Goal: Information Seeking & Learning: Learn about a topic

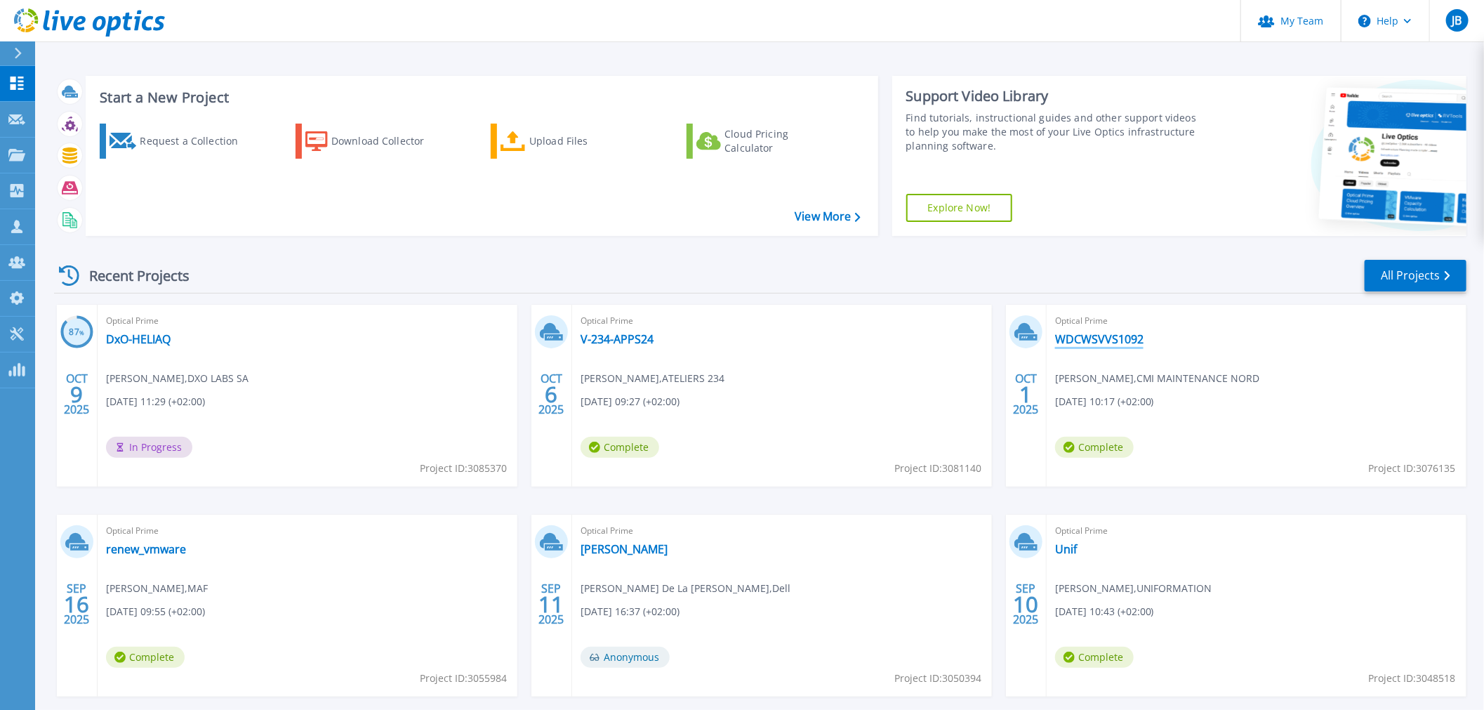
click at [1074, 332] on link "WDCWSVVS1092" at bounding box center [1099, 339] width 88 height 14
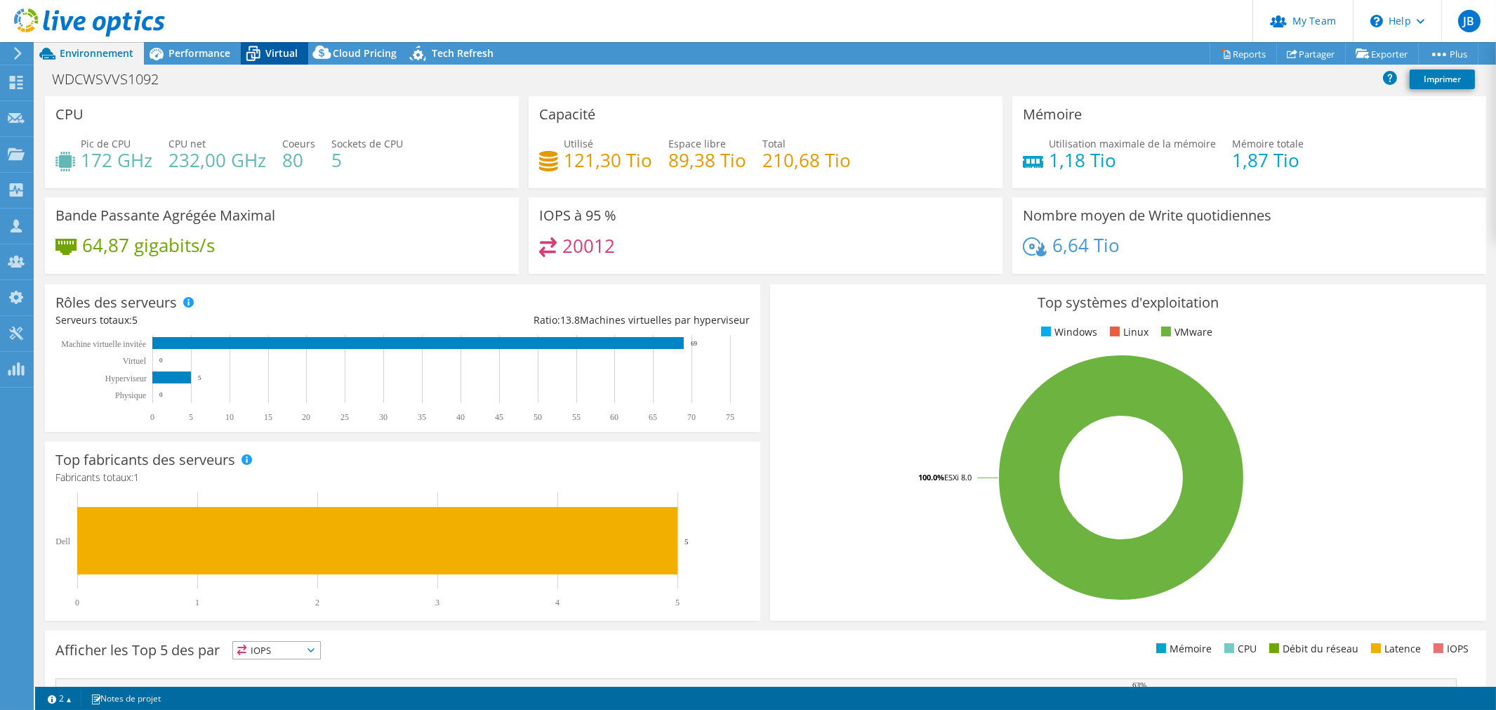
drag, startPoint x: 276, startPoint y: 50, endPoint x: 293, endPoint y: 61, distance: 20.2
click at [275, 50] on span "Virtual" at bounding box center [281, 52] width 32 height 13
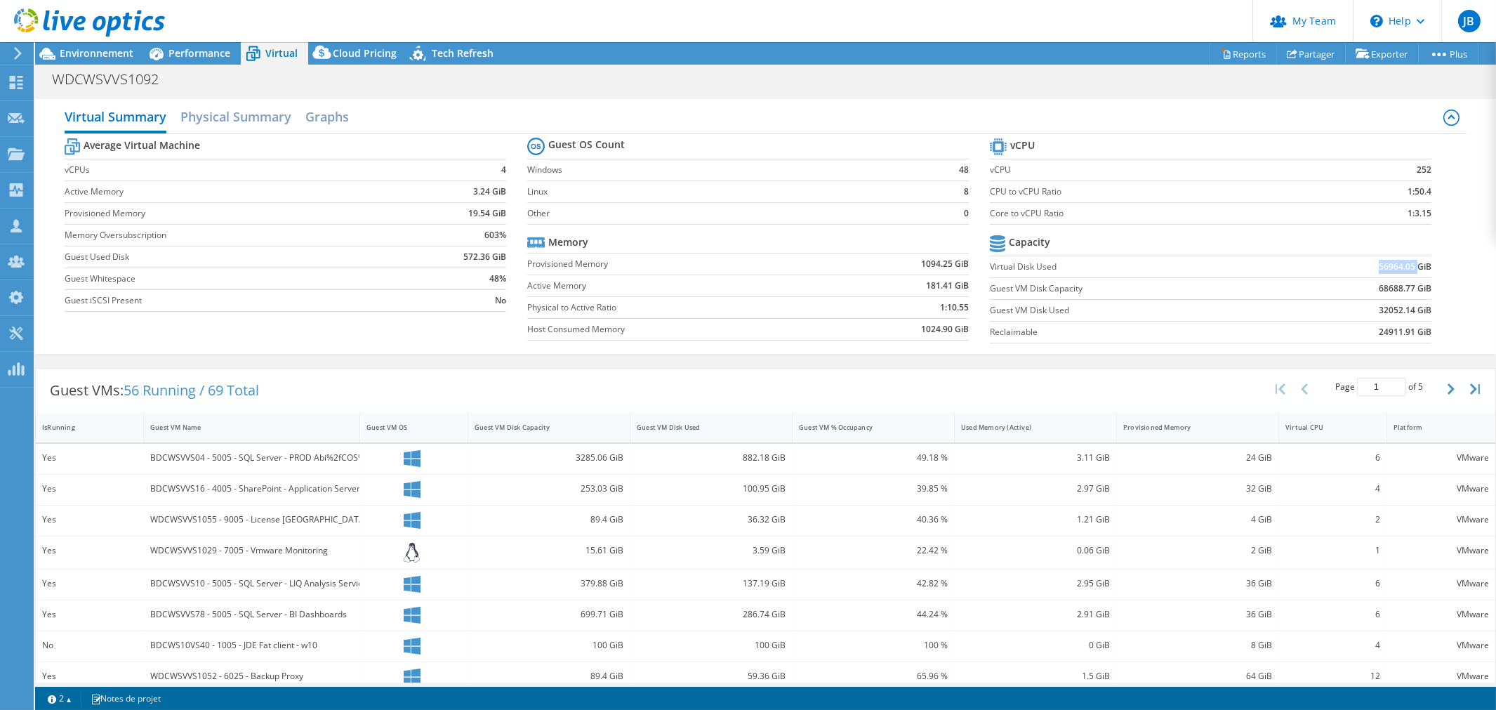
drag, startPoint x: 1362, startPoint y: 270, endPoint x: 1408, endPoint y: 267, distance: 46.4
click at [1408, 267] on td "56964.05 GiB" at bounding box center [1355, 266] width 153 height 22
drag, startPoint x: 1364, startPoint y: 309, endPoint x: 1413, endPoint y: 310, distance: 49.1
click at [1413, 310] on td "32052.14 GiB" at bounding box center [1355, 310] width 153 height 22
click at [111, 55] on span "Environnement" at bounding box center [97, 52] width 74 height 13
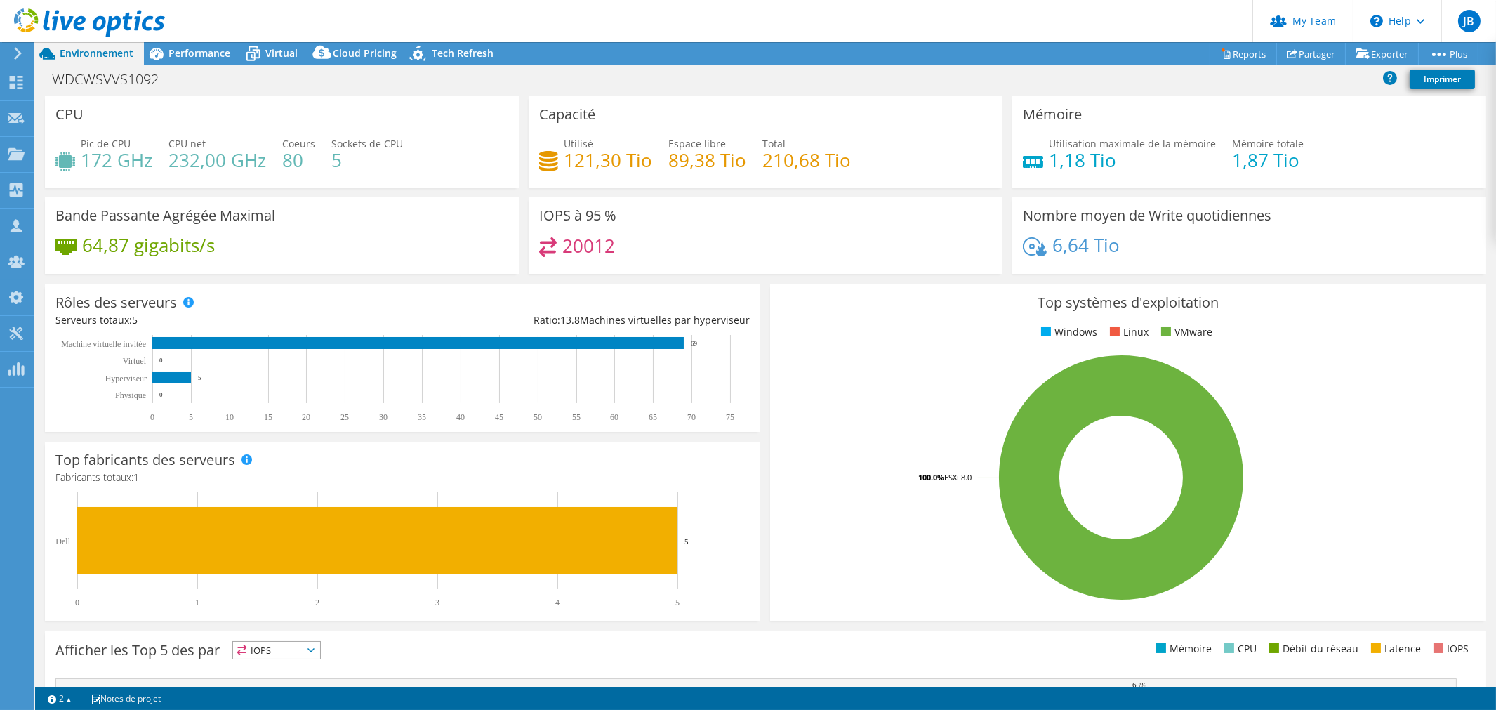
drag, startPoint x: 560, startPoint y: 254, endPoint x: 658, endPoint y: 251, distance: 98.3
click at [658, 251] on div "20012" at bounding box center [765, 252] width 453 height 30
click at [656, 250] on div "20012" at bounding box center [765, 252] width 453 height 30
click at [281, 58] on span "Virtual" at bounding box center [281, 52] width 32 height 13
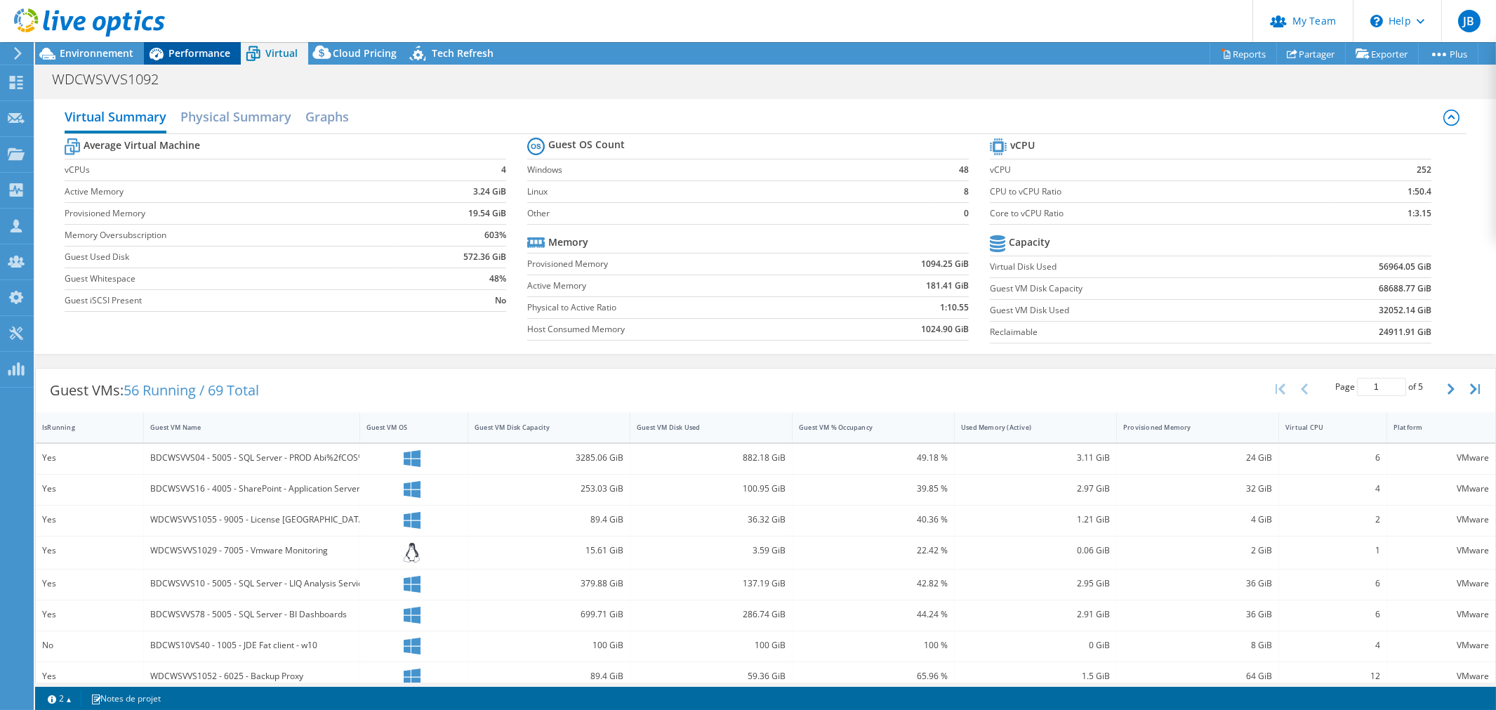
click at [202, 53] on span "Performance" at bounding box center [199, 52] width 62 height 13
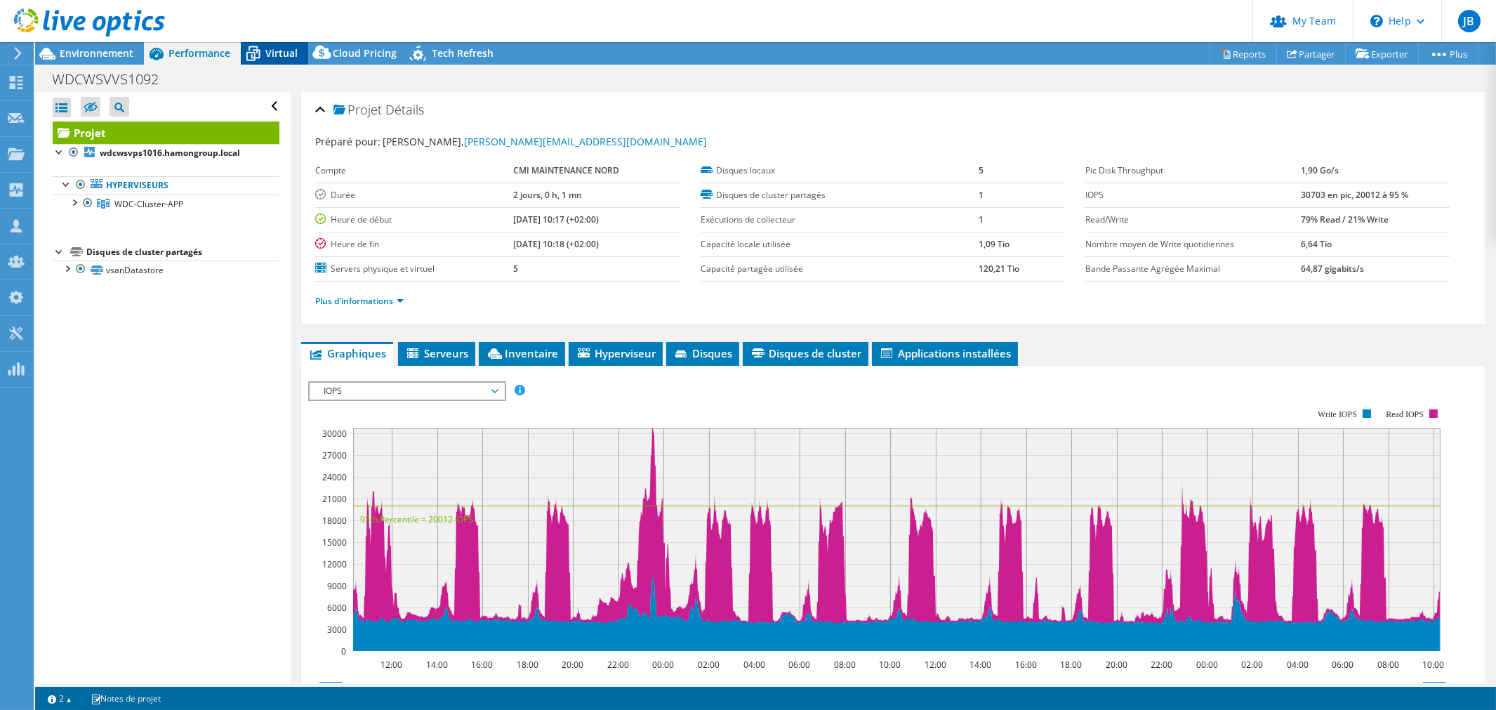
click at [271, 57] on span "Virtual" at bounding box center [281, 52] width 32 height 13
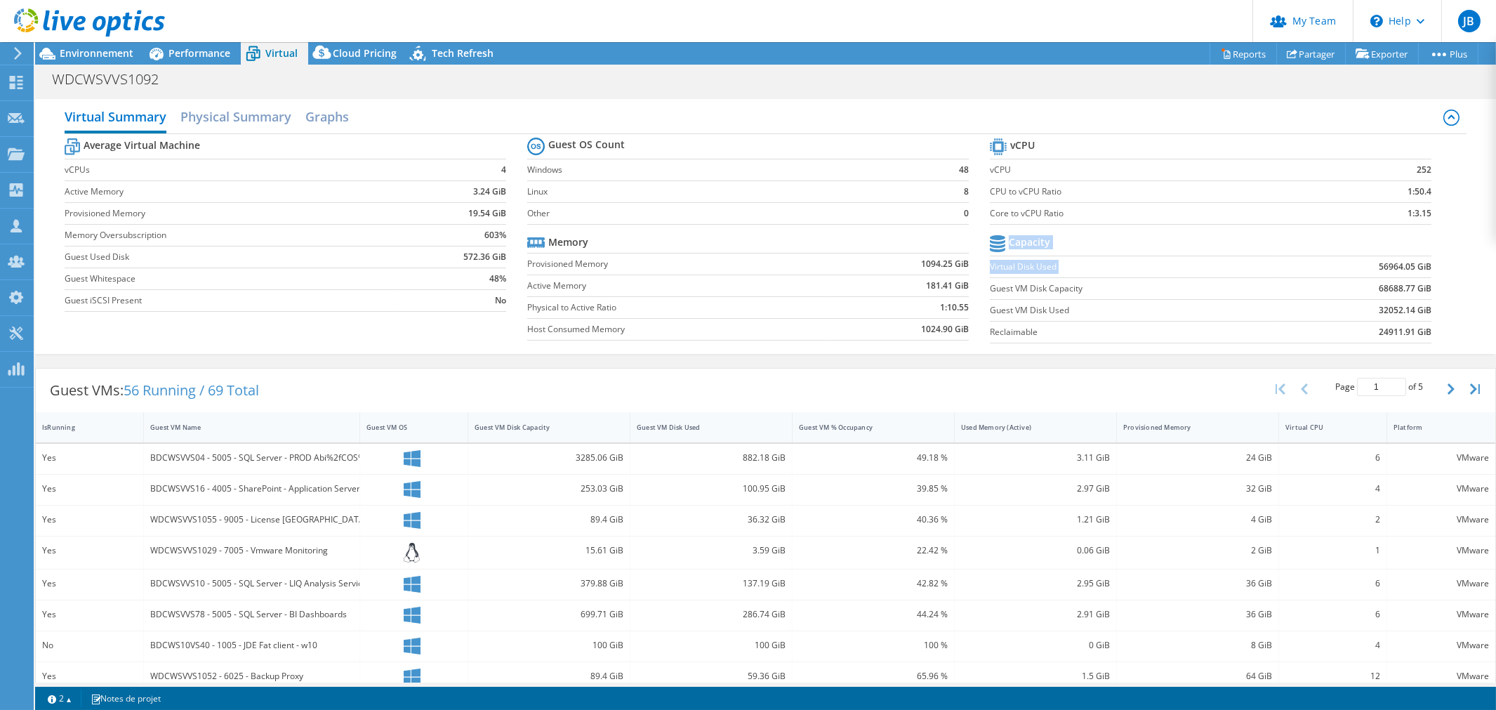
drag, startPoint x: 1357, startPoint y: 258, endPoint x: 1457, endPoint y: 265, distance: 100.6
click at [1480, 265] on div "Virtual Summary Physical Summary Graphs Average Virtual Machine vCPUs 4 Active …" at bounding box center [765, 226] width 1461 height 255
click at [1257, 255] on td "Virtual Disk Used" at bounding box center [1134, 266] width 289 height 22
click at [811, 244] on tr "Memory" at bounding box center [747, 243] width 441 height 22
click at [507, 306] on section "Average Virtual Machine vCPUs 4 Active Memory 3.24 GiB Provisioned Memory 19.54…" at bounding box center [296, 227] width 463 height 184
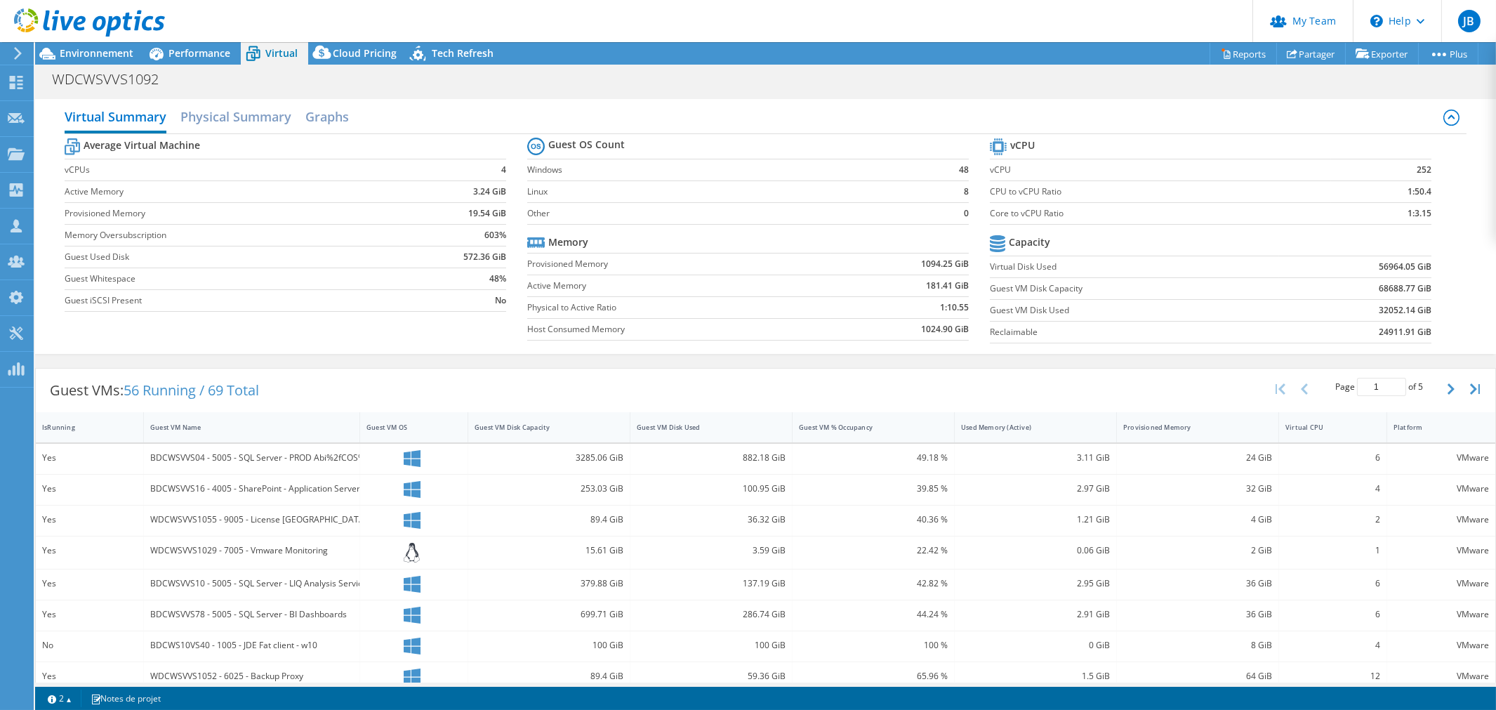
drag, startPoint x: 489, startPoint y: 106, endPoint x: 484, endPoint y: 99, distance: 8.2
click at [489, 102] on div "Virtual Summary Physical Summary Graphs" at bounding box center [766, 118] width 1402 height 32
click at [97, 52] on span "Environnement" at bounding box center [97, 52] width 74 height 13
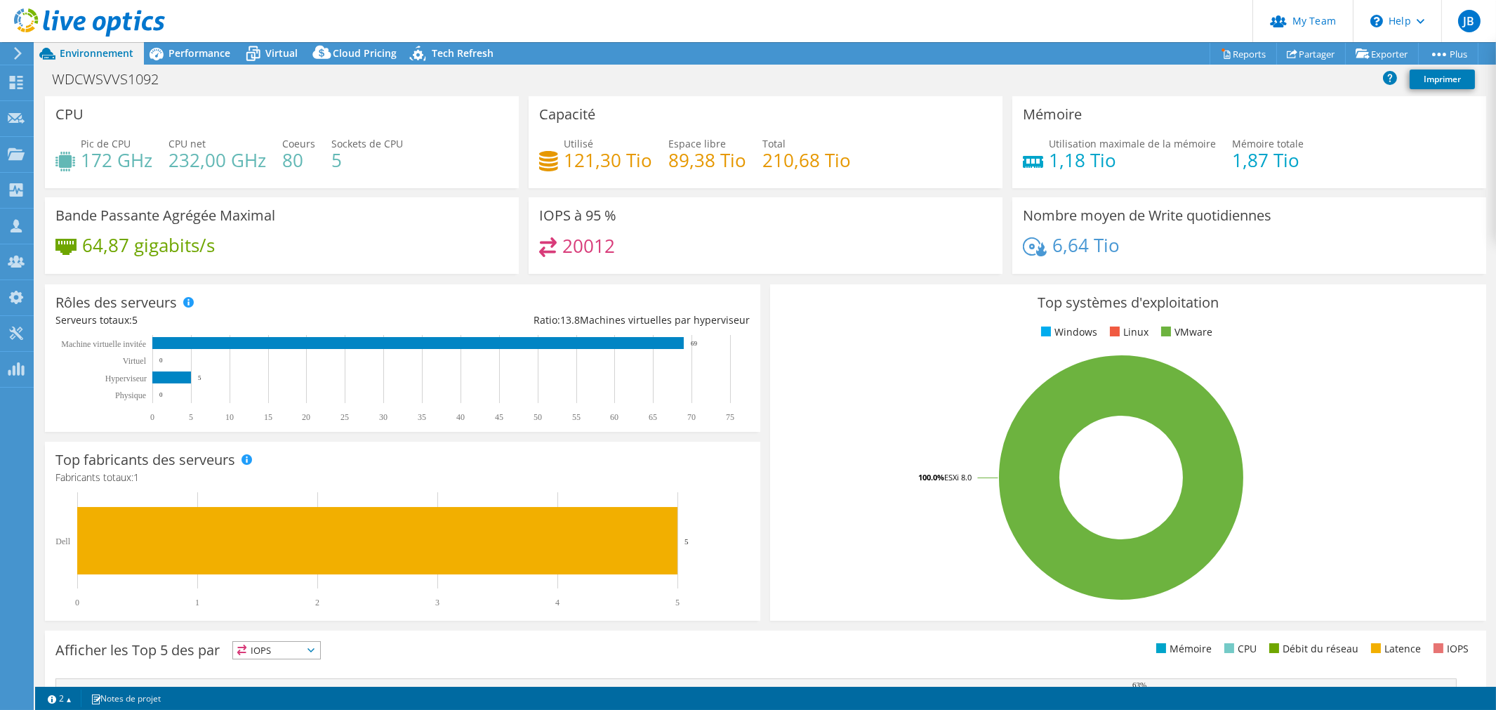
click at [812, 222] on div "IOPS à 95 % 20012" at bounding box center [766, 235] width 474 height 77
